Goal: Task Accomplishment & Management: Manage account settings

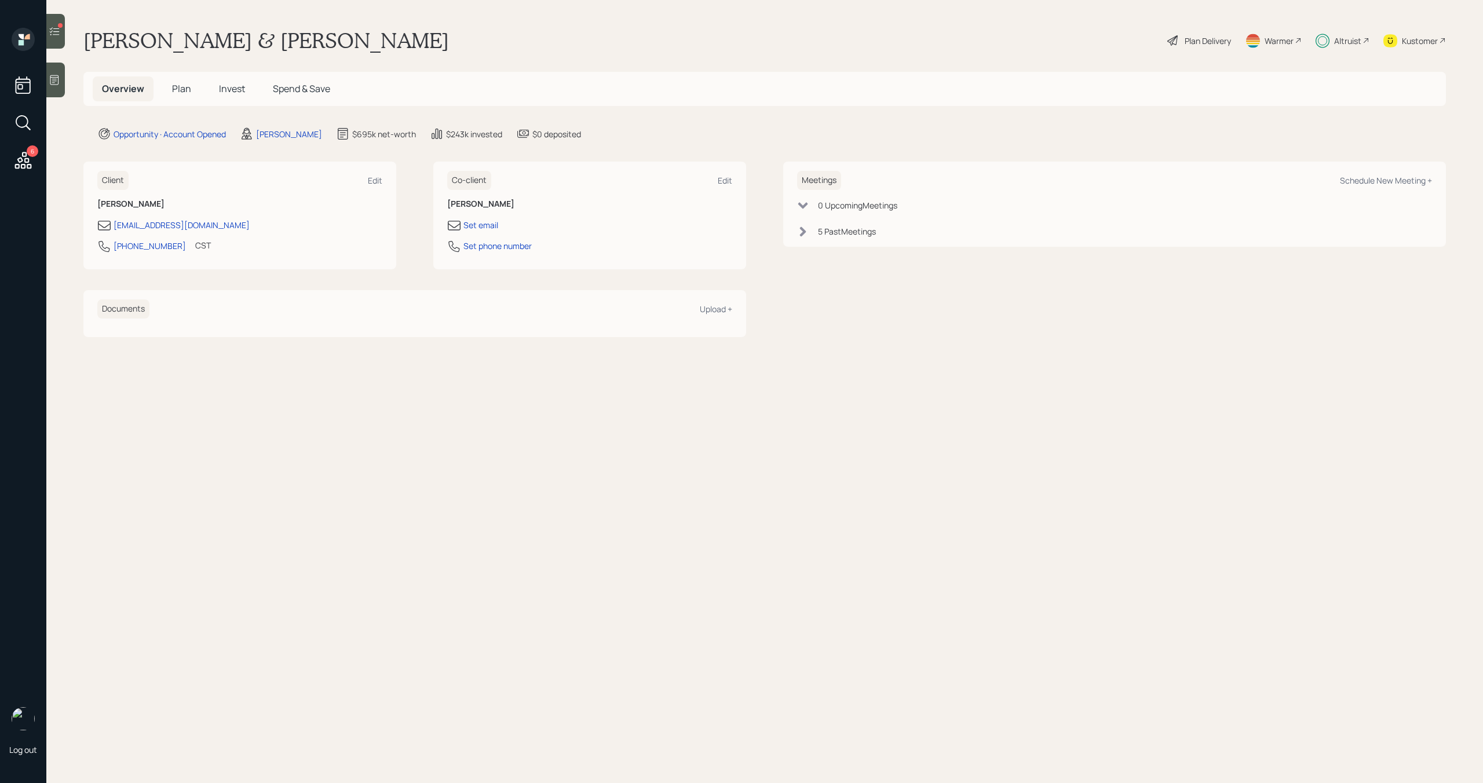
click at [238, 84] on span "Invest" at bounding box center [232, 88] width 26 height 13
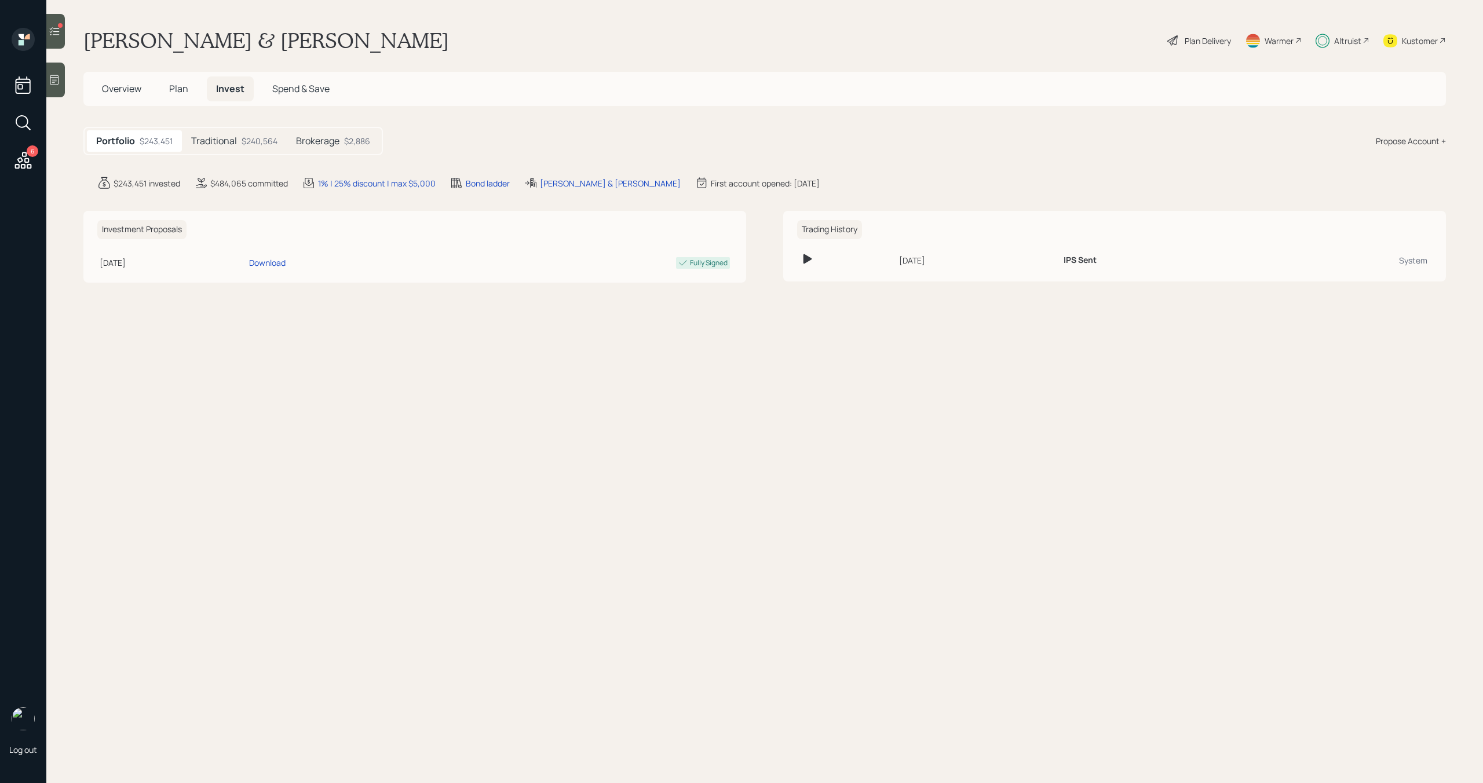
click at [238, 147] on div "Traditional $240,564" at bounding box center [234, 140] width 105 height 21
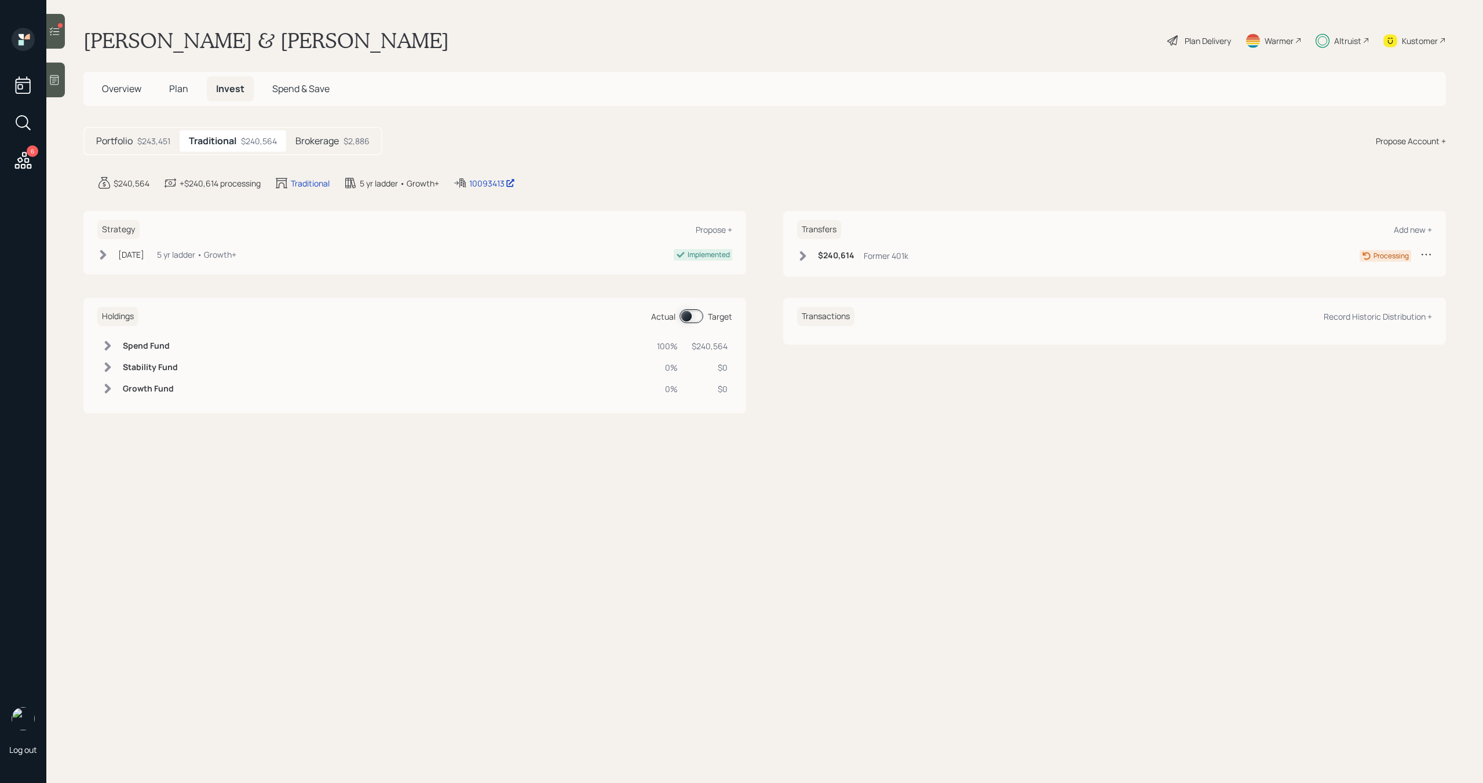
click at [313, 139] on h5 "Brokerage" at bounding box center [317, 141] width 43 height 11
click at [64, 28] on div at bounding box center [55, 31] width 19 height 35
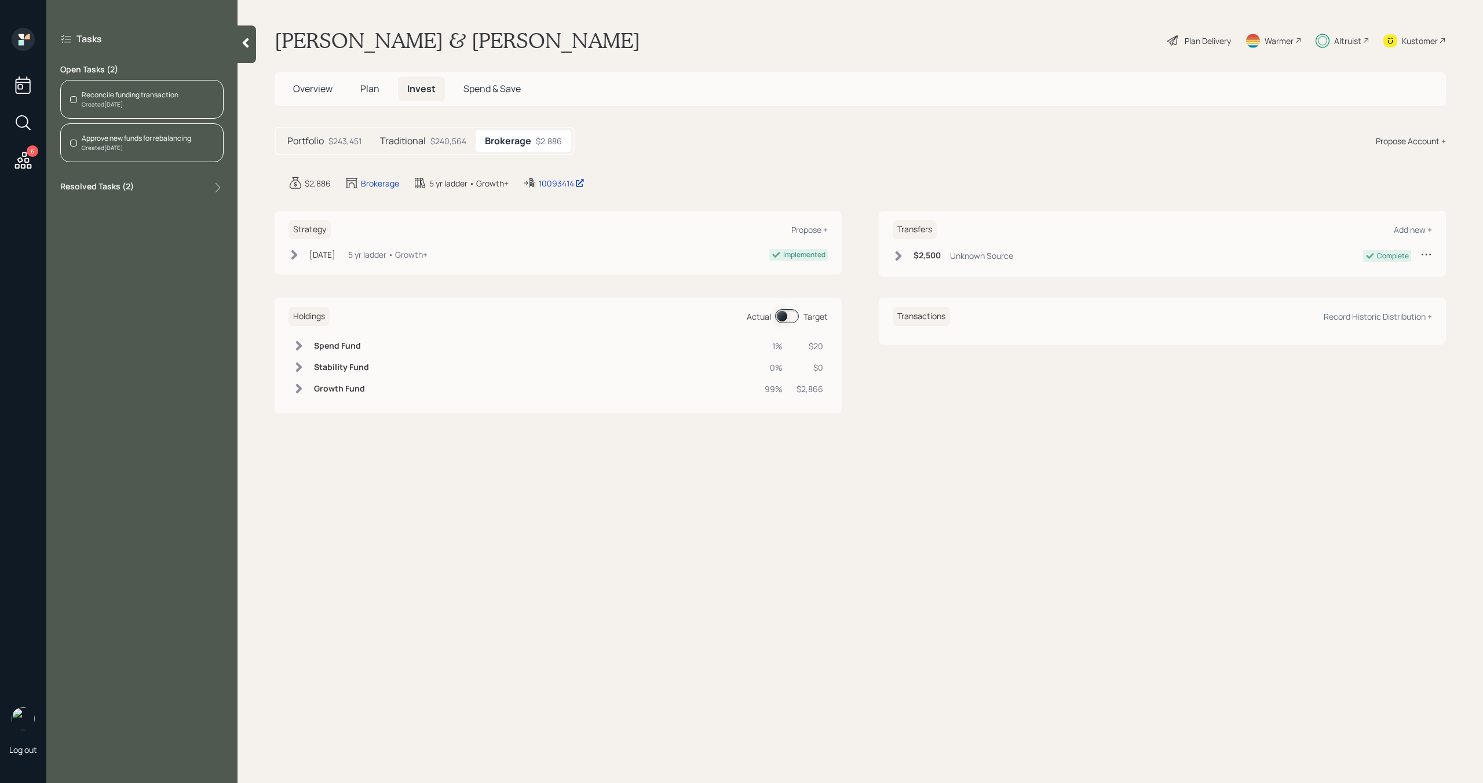
click at [123, 96] on div "Reconcile funding transaction" at bounding box center [130, 95] width 97 height 10
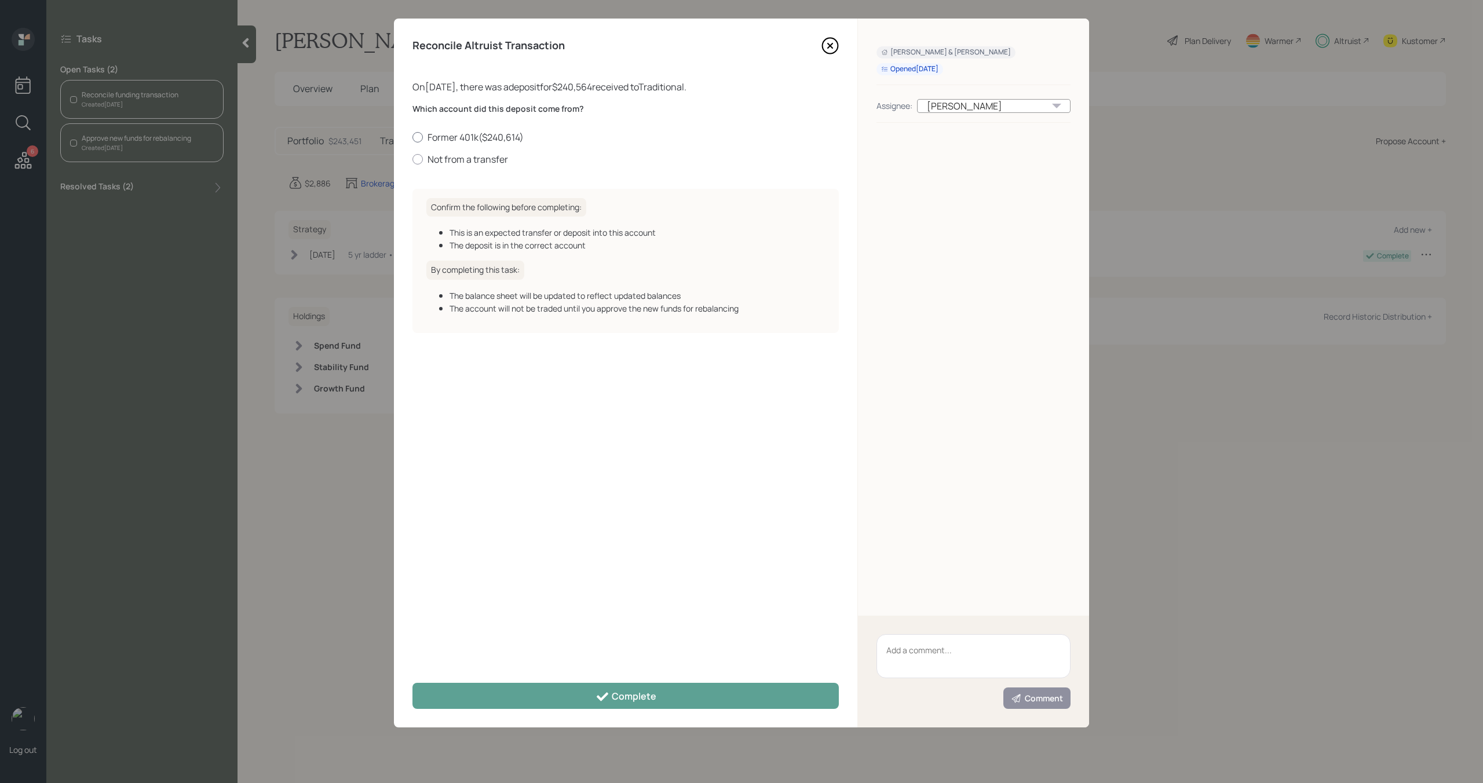
click at [443, 134] on label "Former 401k ( $240,614 )" at bounding box center [626, 137] width 426 height 13
click at [413, 137] on input "Former 401k ( $240,614 )" at bounding box center [412, 137] width 1 height 1
radio input "true"
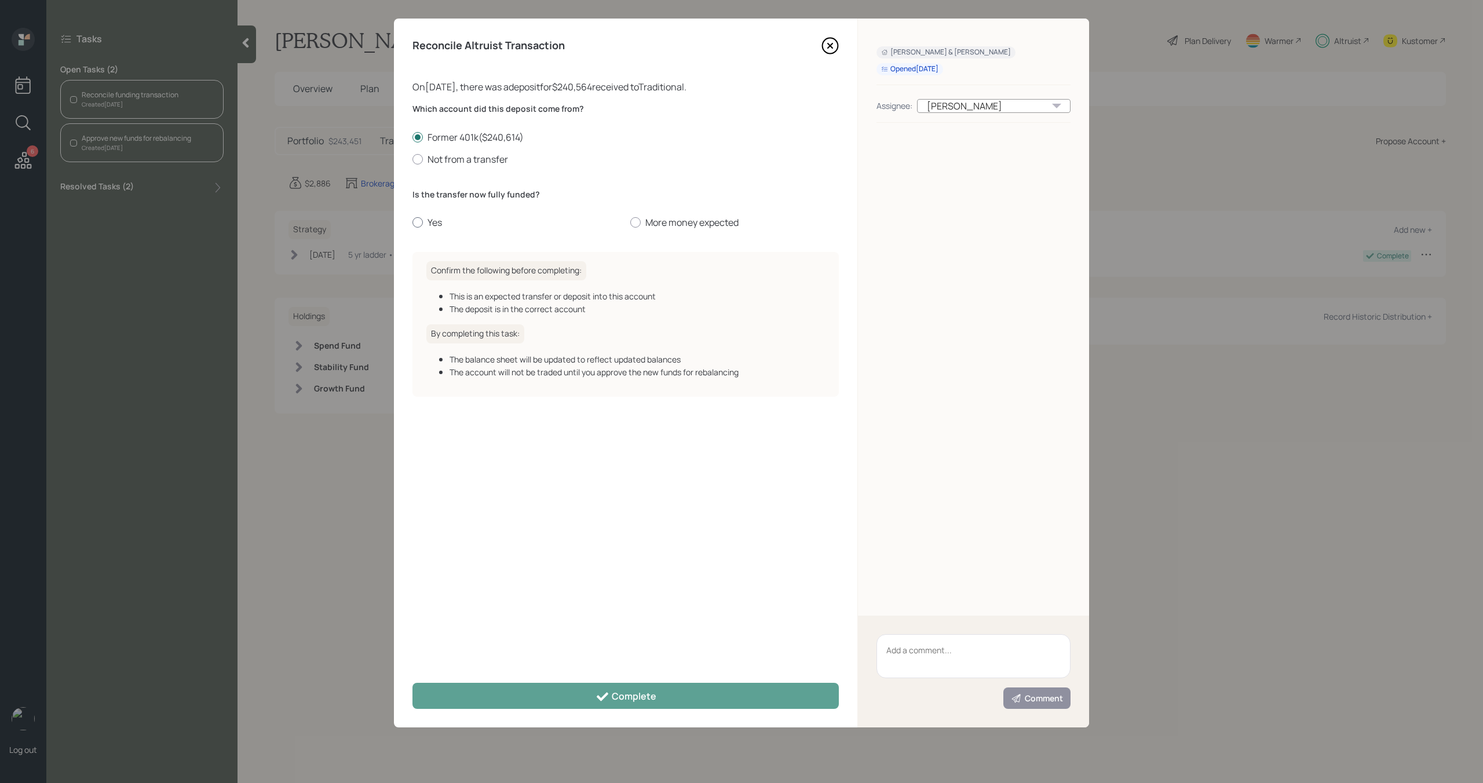
click at [436, 227] on label "Yes" at bounding box center [517, 222] width 209 height 13
click at [413, 223] on input "Yes" at bounding box center [412, 223] width 1 height 1
radio input "true"
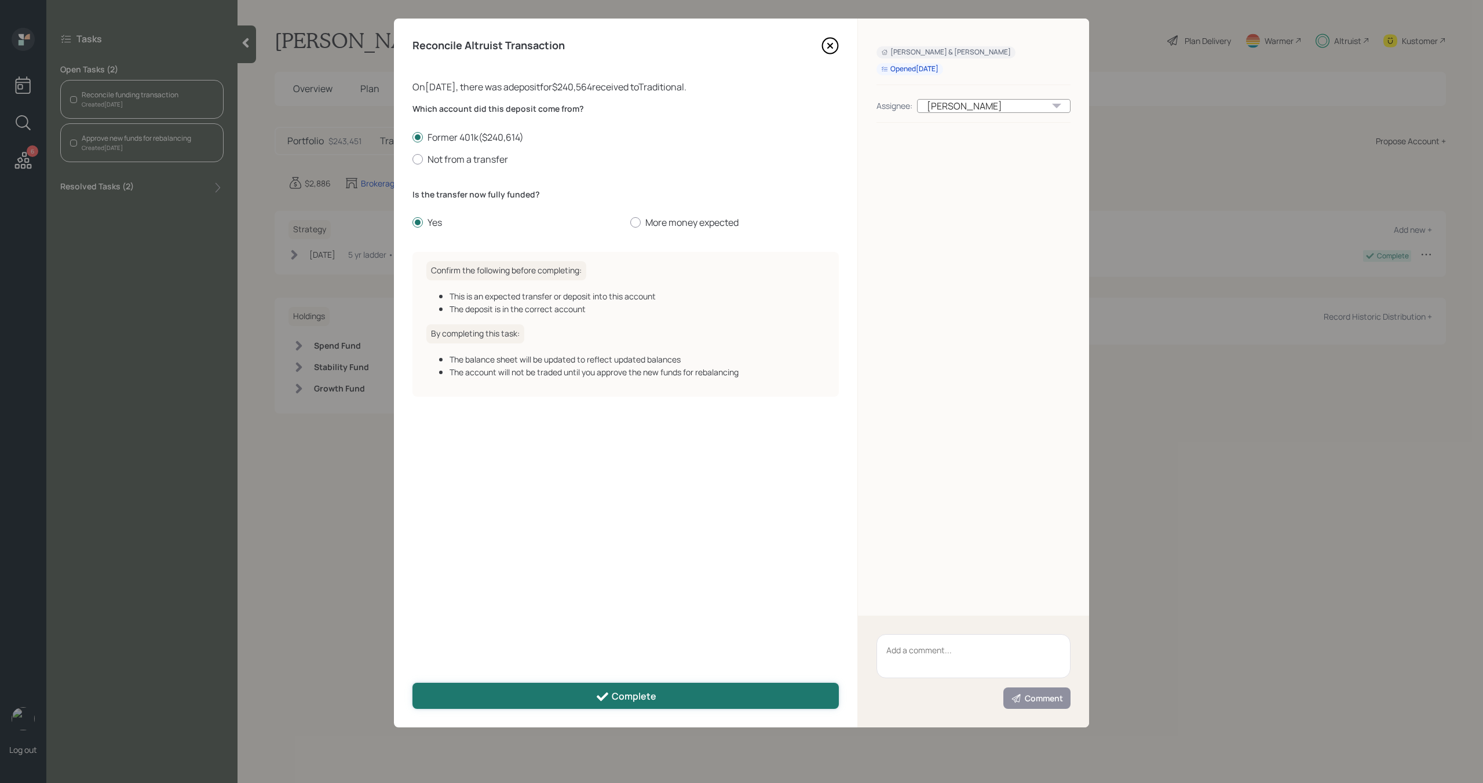
click at [601, 700] on icon at bounding box center [603, 696] width 12 height 9
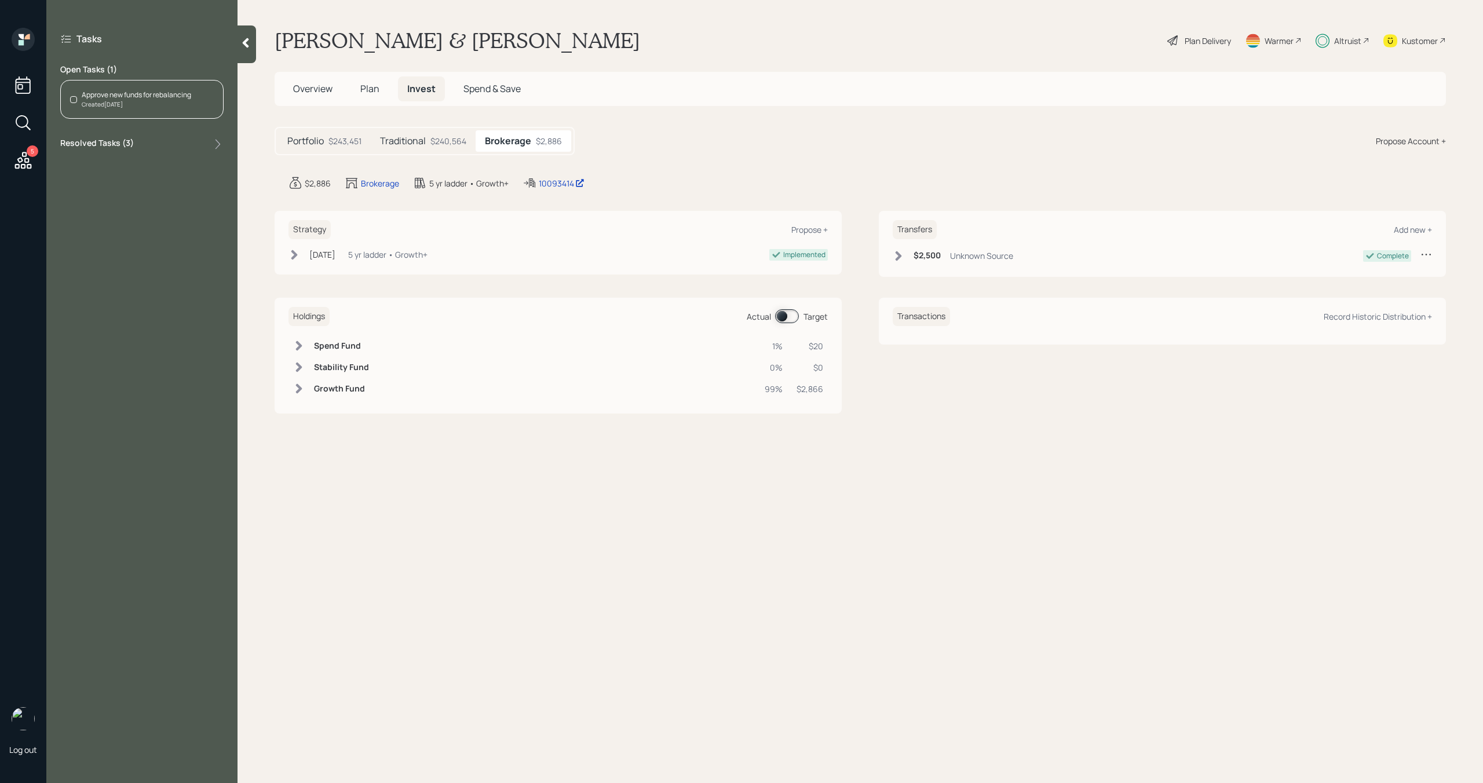
click at [191, 88] on div "Approve new funds for rebalancing Created [DATE]" at bounding box center [141, 99] width 163 height 39
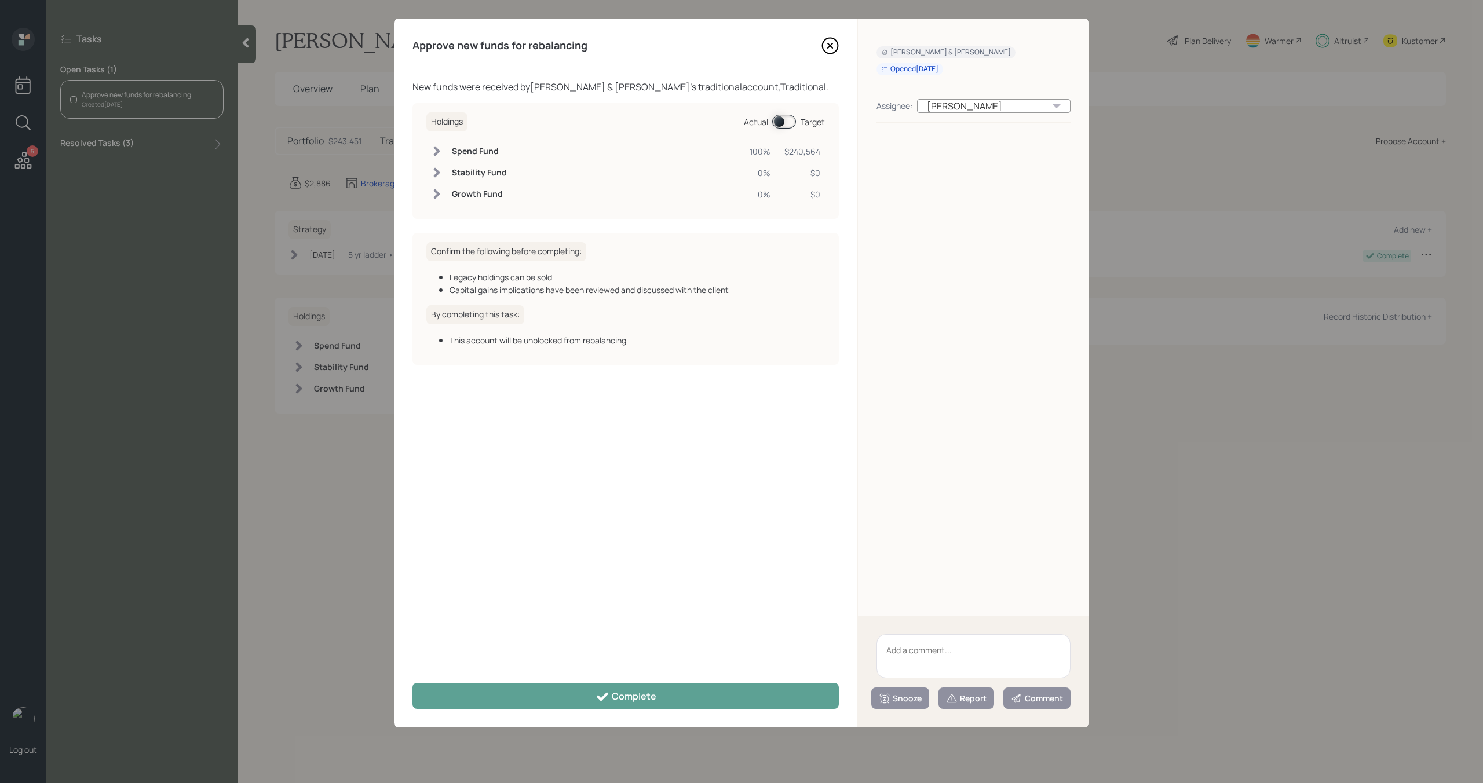
click at [837, 42] on icon at bounding box center [831, 46] width 16 height 16
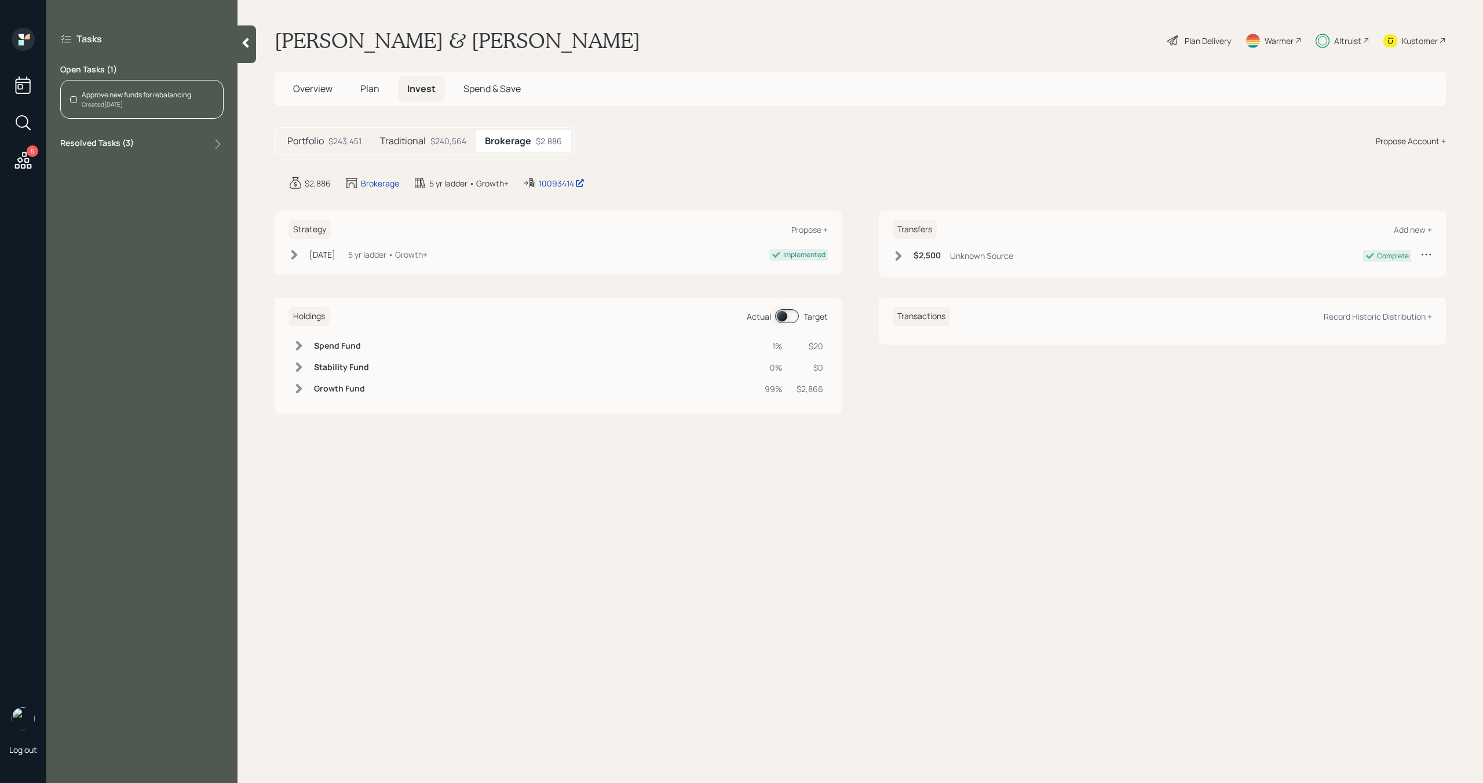
click at [443, 147] on div "$240,564" at bounding box center [449, 141] width 36 height 12
click at [185, 107] on div "Created [DATE]" at bounding box center [137, 104] width 110 height 9
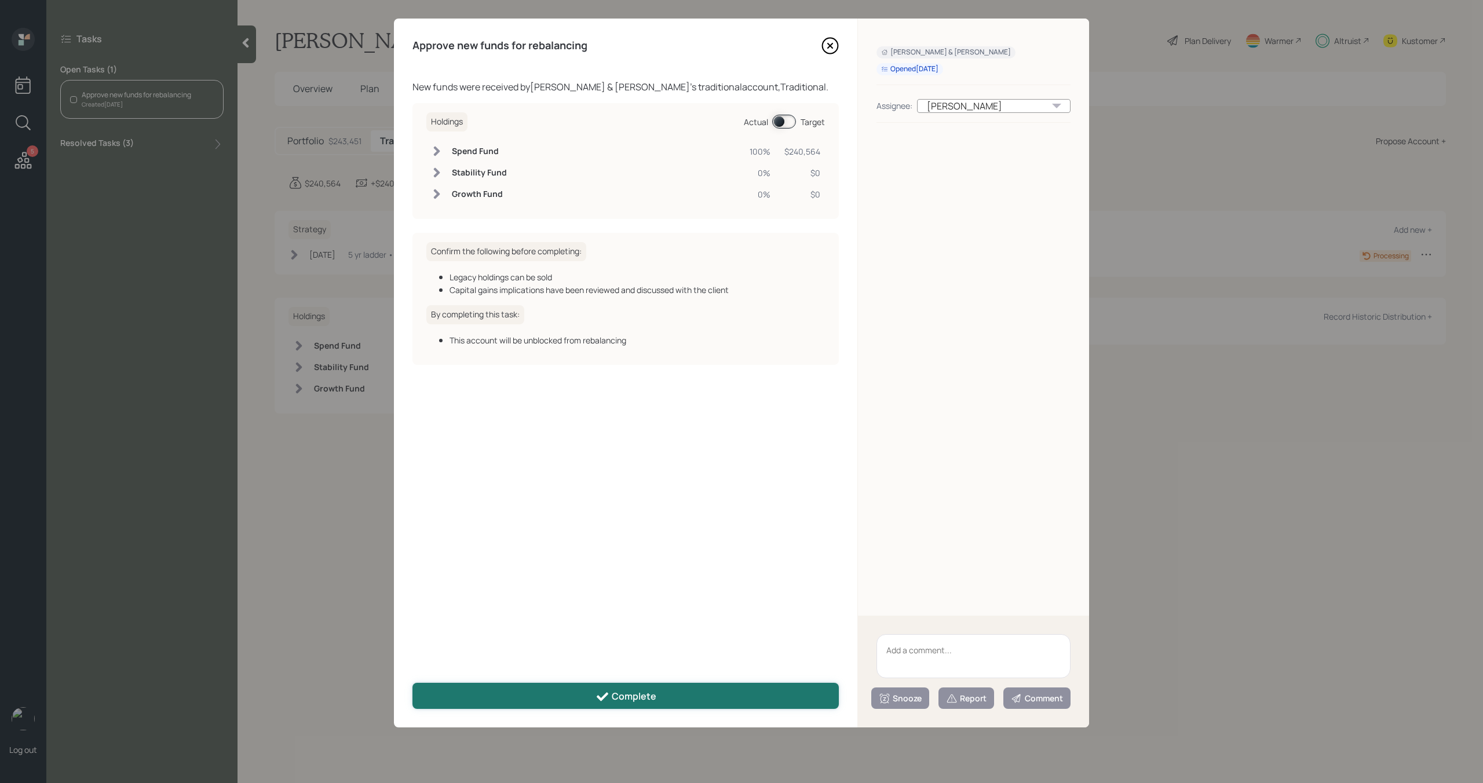
click at [497, 701] on button "Complete" at bounding box center [626, 696] width 426 height 26
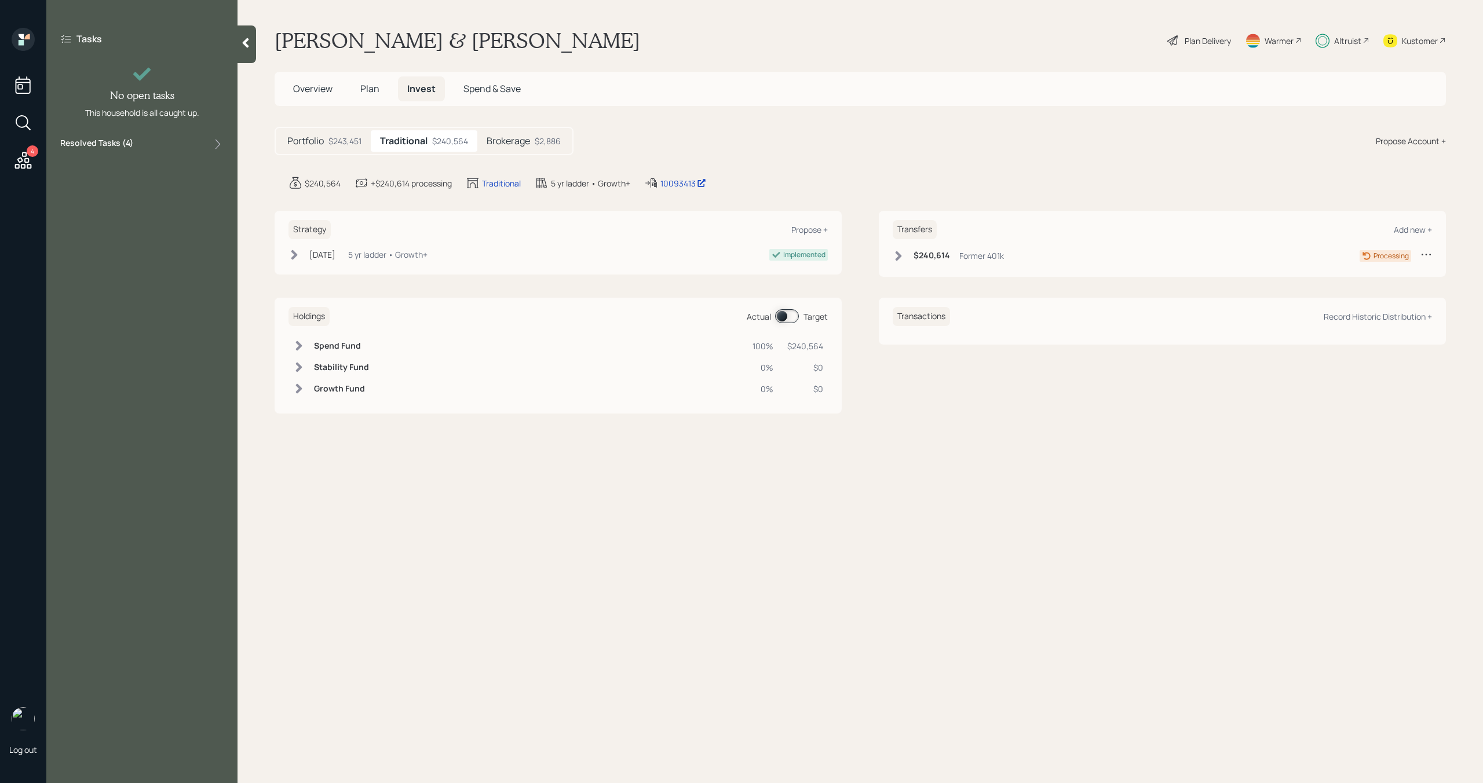
click at [239, 48] on div at bounding box center [247, 44] width 19 height 38
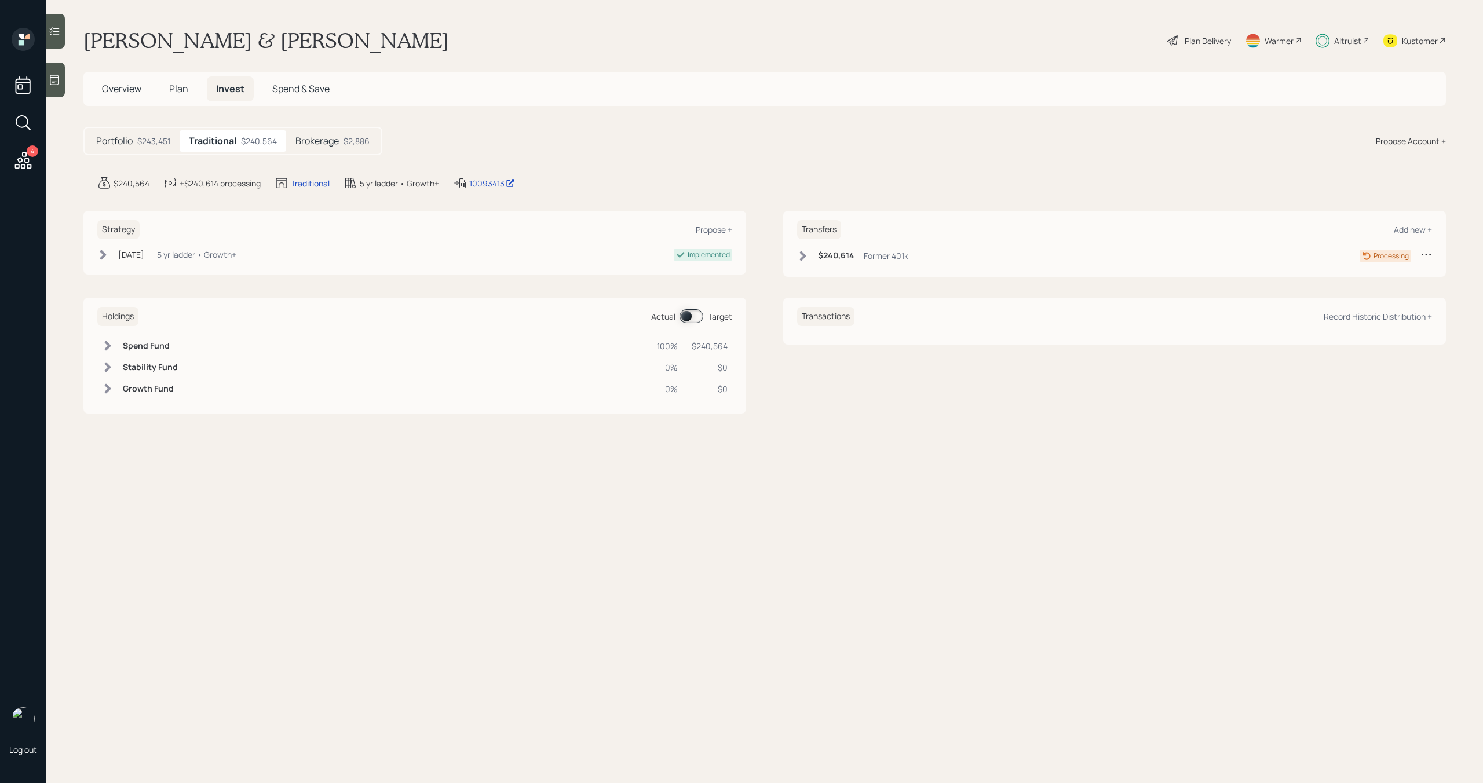
click at [29, 166] on icon at bounding box center [23, 160] width 21 height 21
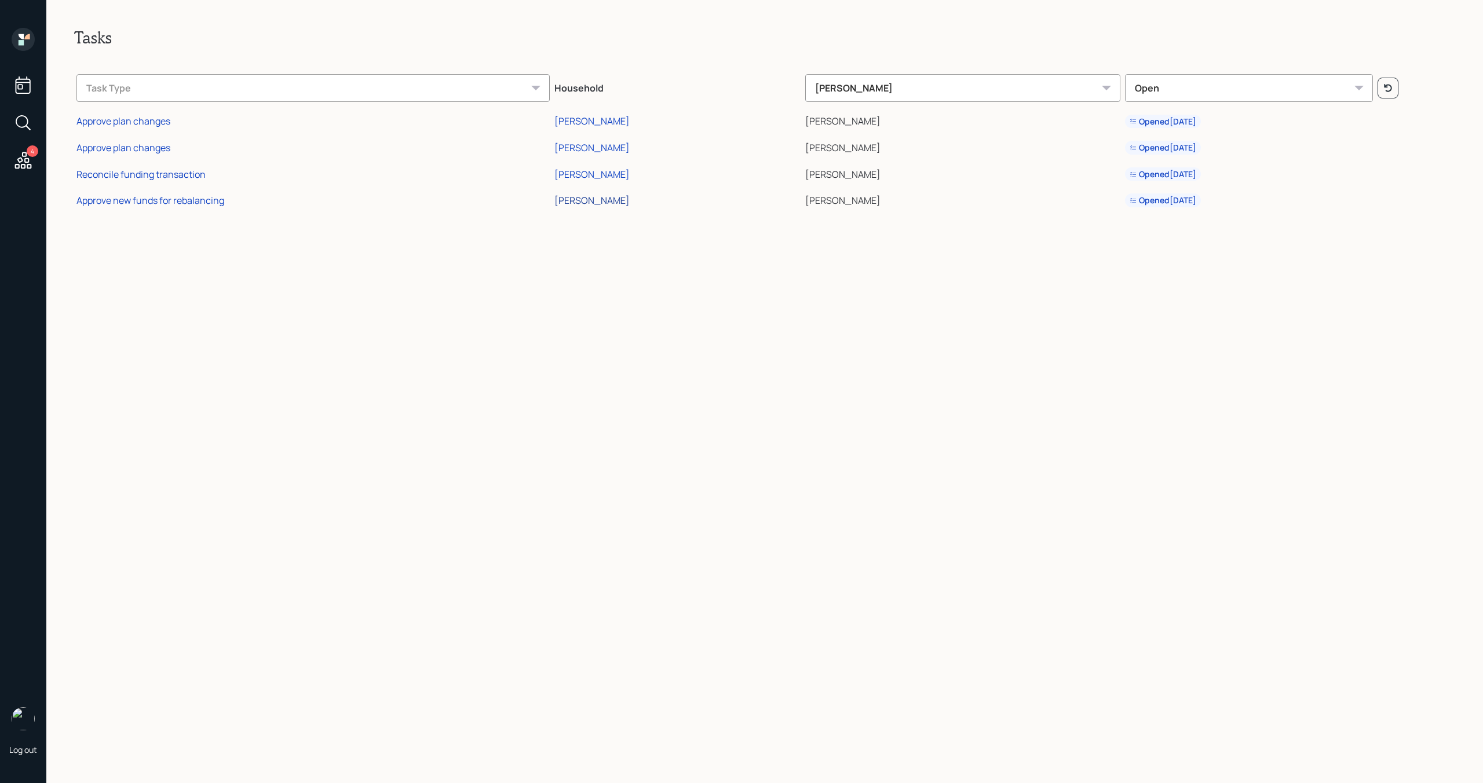
click at [614, 202] on div "[PERSON_NAME]" at bounding box center [592, 200] width 75 height 13
